Goal: Task Accomplishment & Management: Use online tool/utility

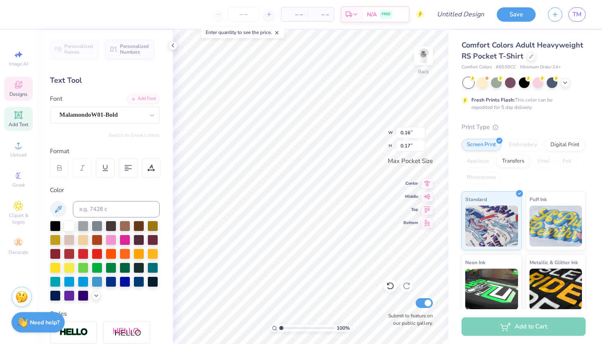
type input "0.70"
type input "1.13"
type input "0.59"
type input "0.90"
type input "0.16"
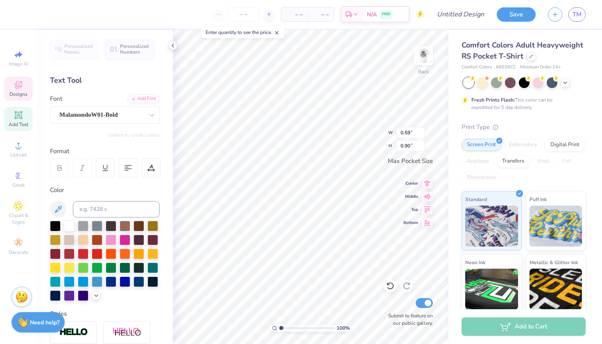
type input "0.17"
type input "0.59"
type input "0.90"
click at [356, 127] on div "100 % Back W 0.59 H 0.90 Y Center Middle Top Bottom Submit to feature on our pu…" at bounding box center [311, 187] width 276 height 314
type input "0.59"
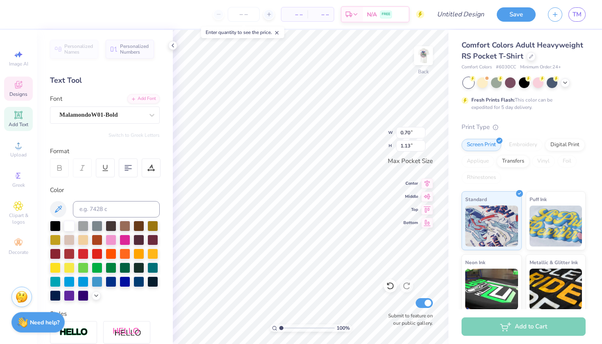
type input "0.90"
type textarea "X"
type input "0.70"
type input "1.13"
type textarea "E"
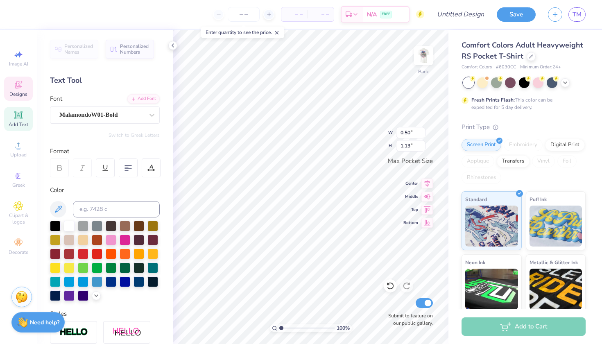
type input "0.60"
type input "0.90"
type input "0.70"
type input "1.04"
type input "0.70"
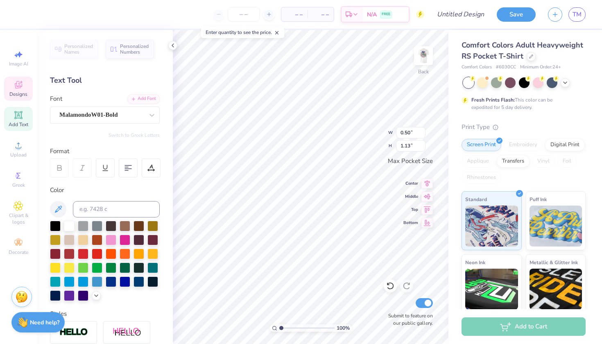
type input "1.04"
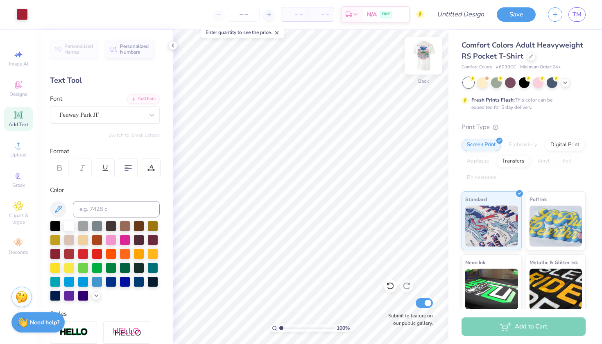
click at [423, 58] on img at bounding box center [423, 55] width 33 height 33
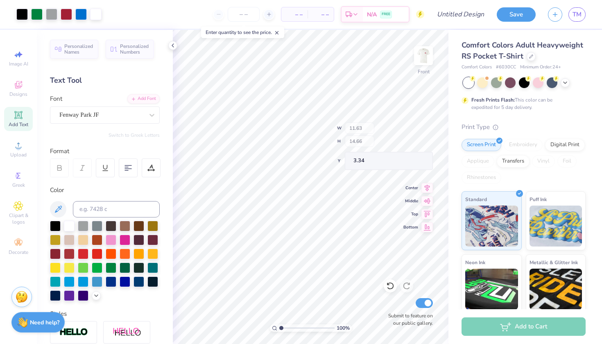
type input "1.74"
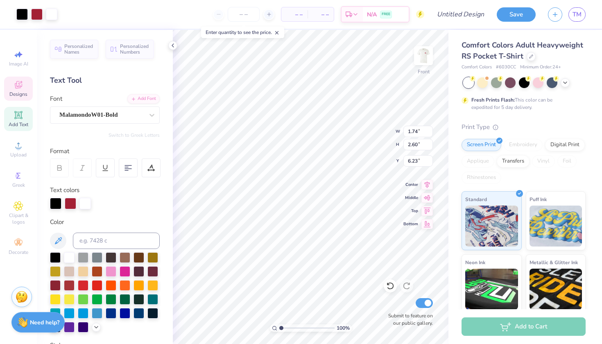
type input "2.60"
type input "6.23"
type textarea "X"
type input "1.77"
type input "2.69"
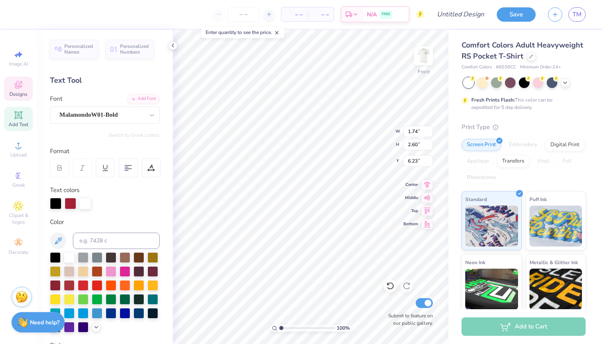
type input "6.19"
type textarea "E"
type input "2.06"
type input "3.25"
type input "5.99"
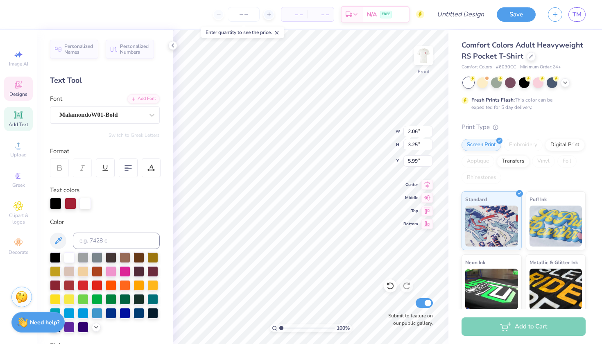
type input "1.77"
type input "2.59"
type input "6.24"
type input "2.08"
type input "3.22"
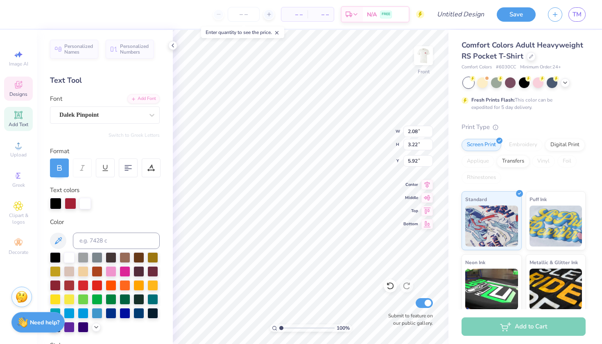
type input "5.96"
type input "6.76"
type input "1.60"
type input "16.40"
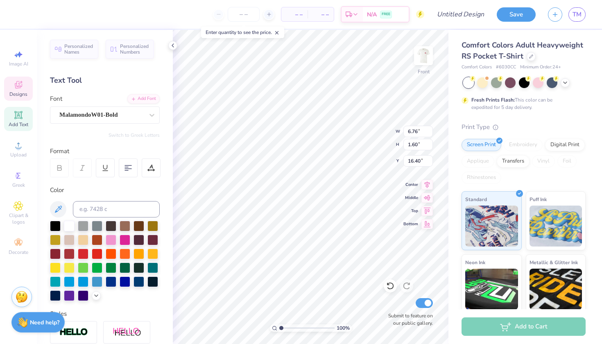
type textarea "N"
type textarea "Fresno State"
type input "17.03"
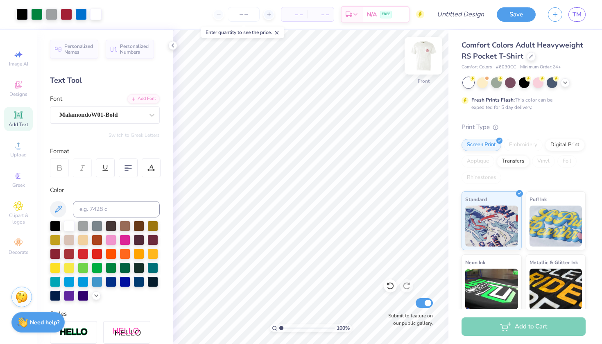
click at [427, 55] on img at bounding box center [423, 55] width 33 height 33
click at [424, 52] on img at bounding box center [423, 55] width 33 height 33
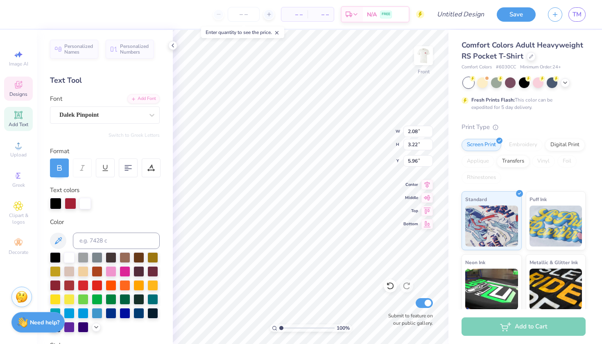
type input "9.00"
type input "4.39"
type input "4.58"
click at [391, 287] on icon at bounding box center [390, 286] width 8 height 8
paste textarea
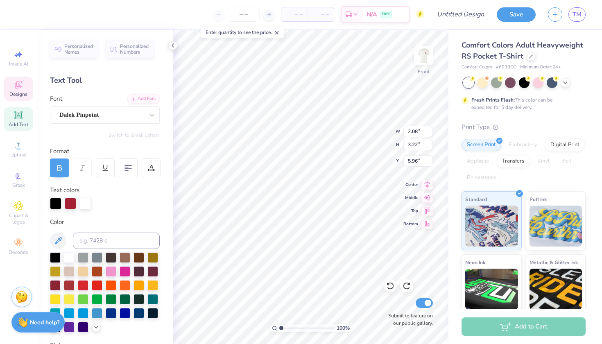
paste textarea
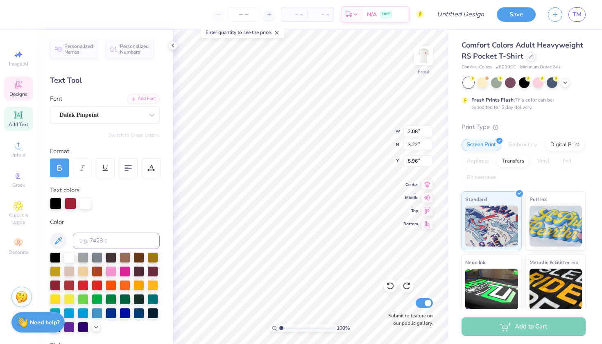
paste textarea
